Goal: Information Seeking & Learning: Learn about a topic

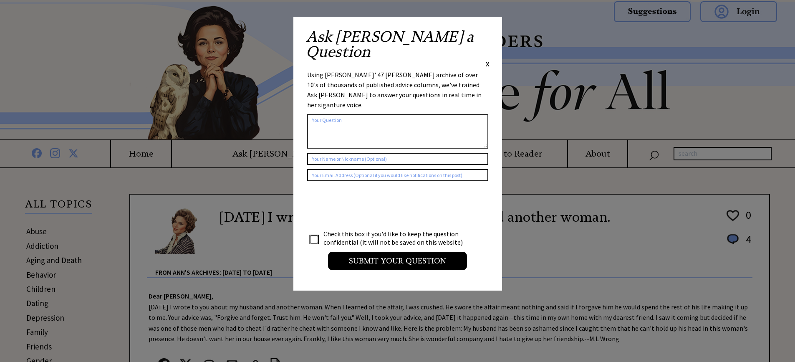
click at [486, 60] on span "X" at bounding box center [488, 64] width 4 height 8
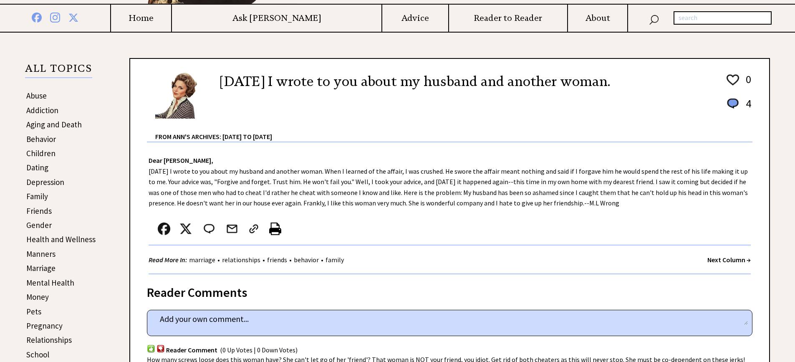
scroll to position [125, 0]
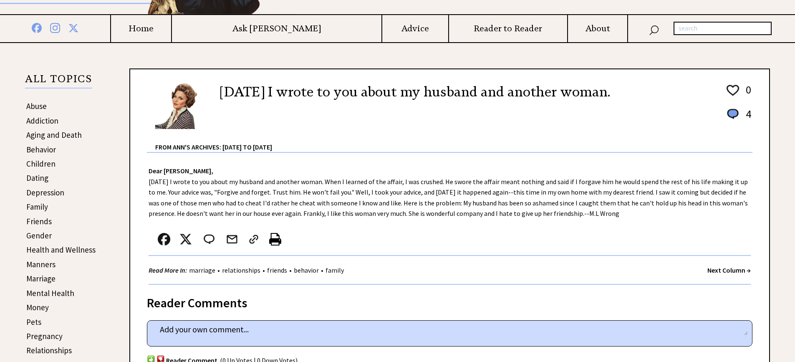
click at [30, 207] on link "Family" at bounding box center [37, 207] width 22 height 10
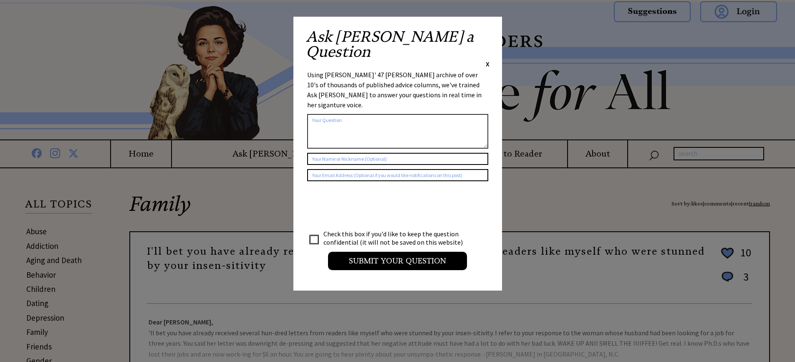
click at [486, 60] on span "X" at bounding box center [488, 64] width 4 height 8
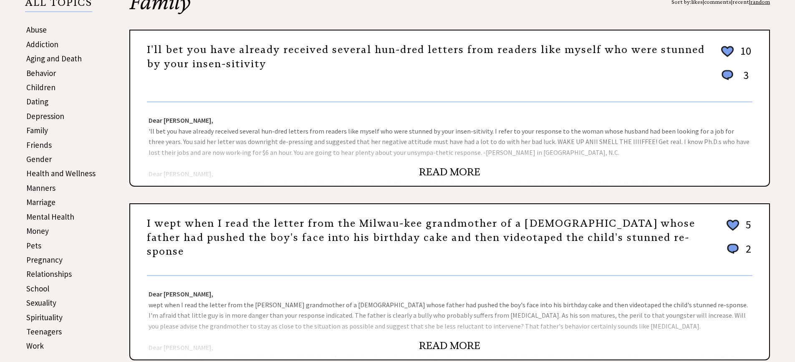
scroll to position [209, 0]
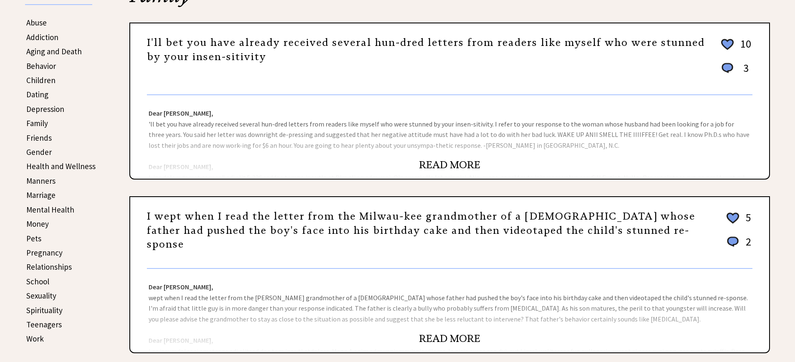
click at [467, 164] on link "READ MORE" at bounding box center [449, 165] width 61 height 13
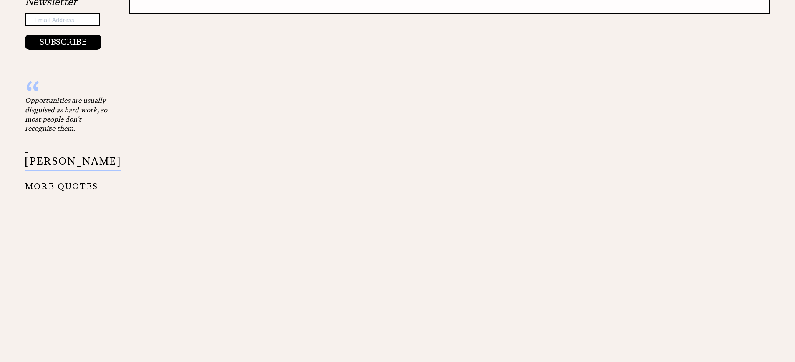
scroll to position [960, 0]
